Goal: Navigation & Orientation: Find specific page/section

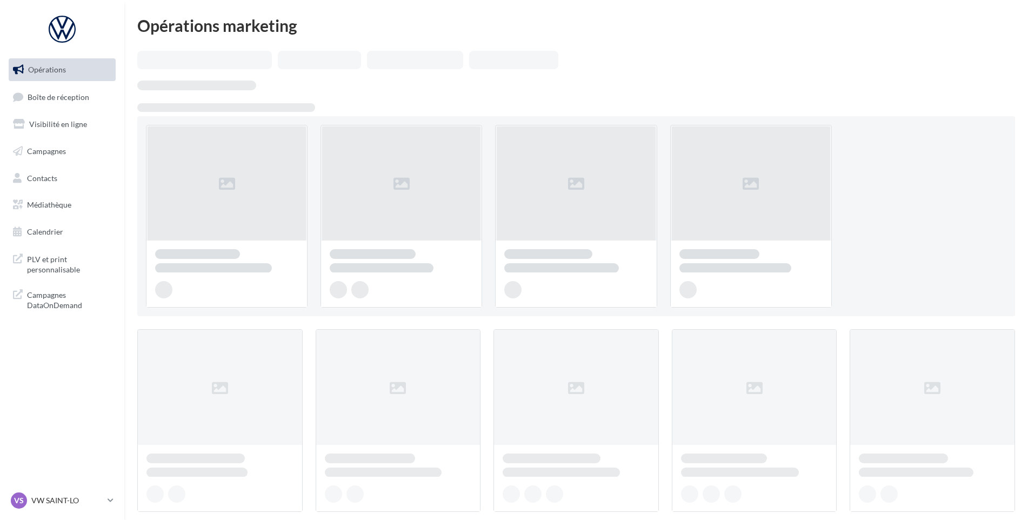
click at [82, 97] on span "Boîte de réception" at bounding box center [59, 96] width 62 height 9
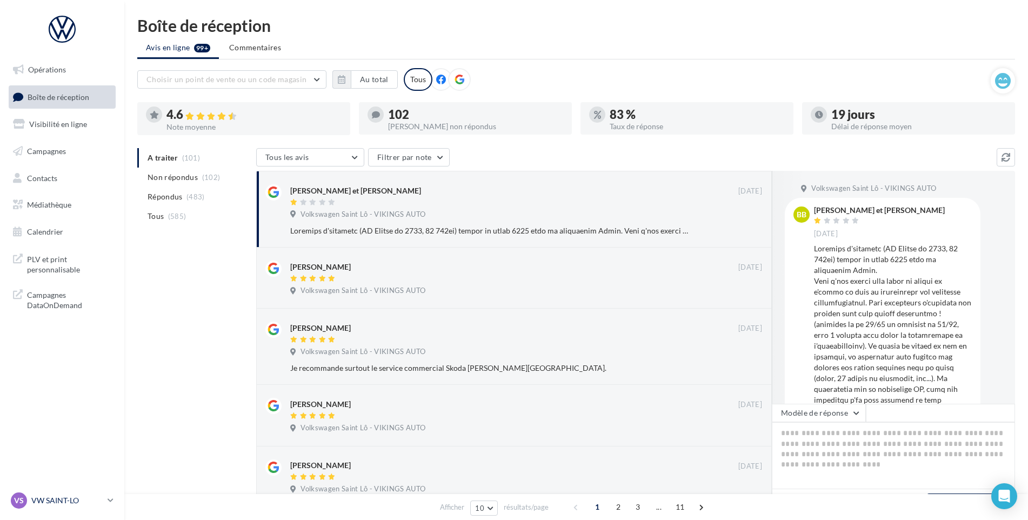
click at [60, 494] on div "VS VW SAINT-LO vw-stlo-vau" at bounding box center [57, 500] width 92 height 16
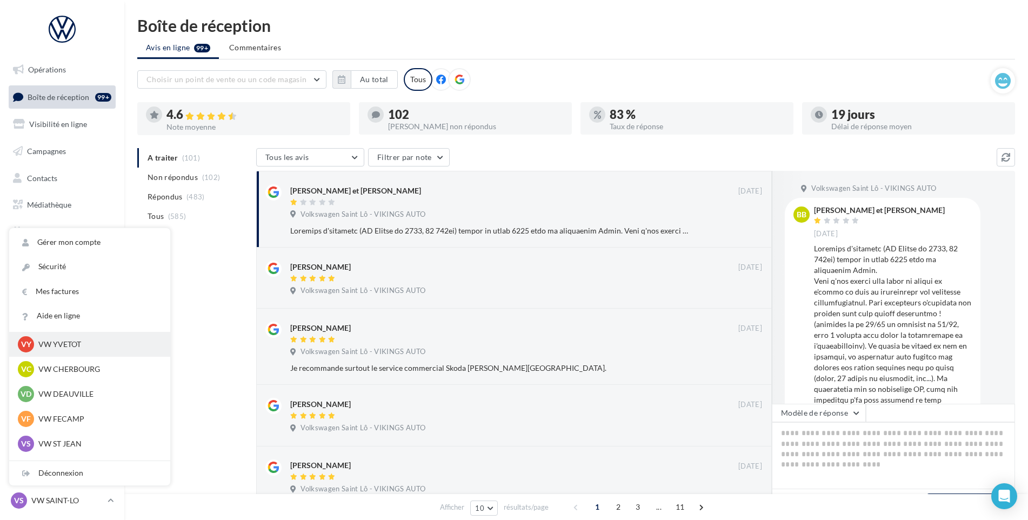
scroll to position [108, 0]
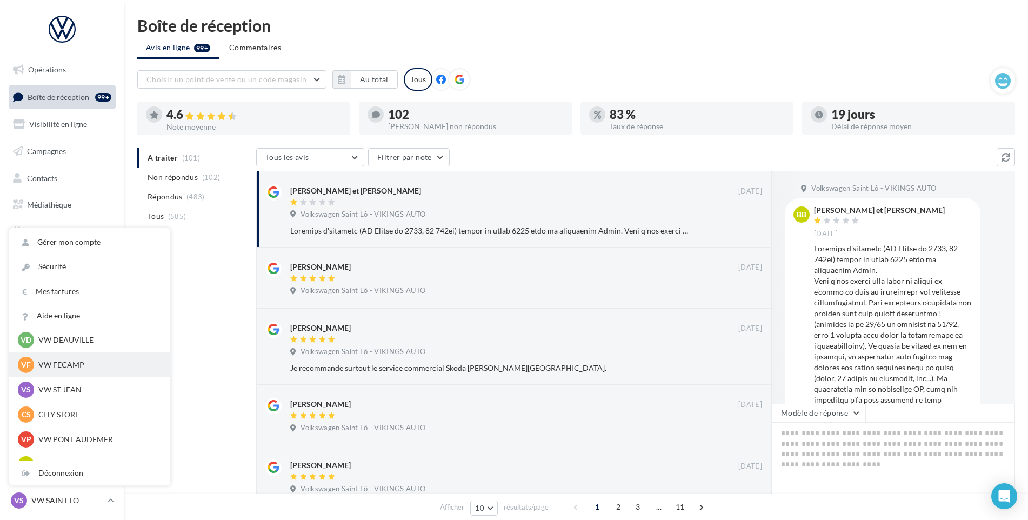
click at [65, 367] on p "VW FECAMP" at bounding box center [97, 364] width 119 height 11
